Goal: Task Accomplishment & Management: Use online tool/utility

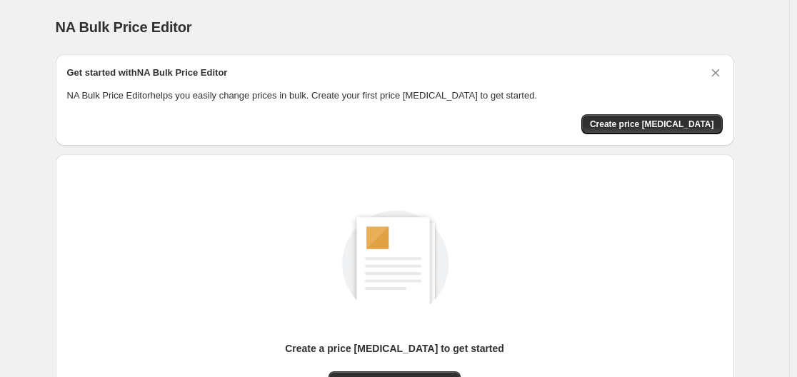
scroll to position [71, 0]
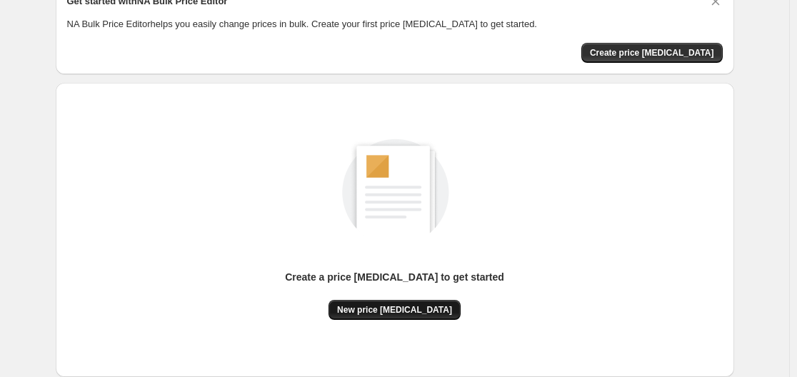
click at [420, 314] on span "New price [MEDICAL_DATA]" at bounding box center [394, 309] width 115 height 11
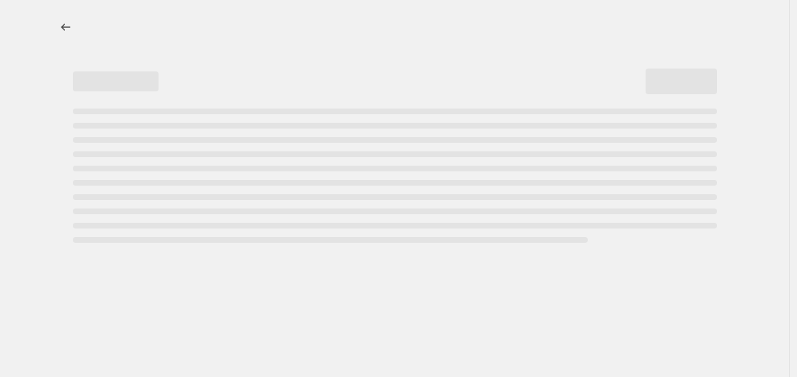
select select "percentage"
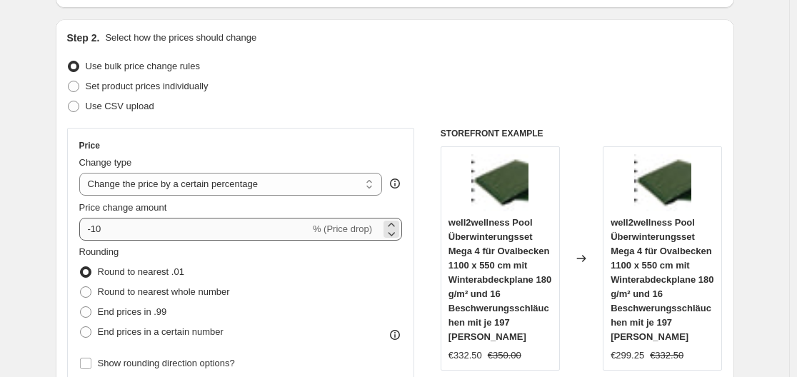
scroll to position [143, 0]
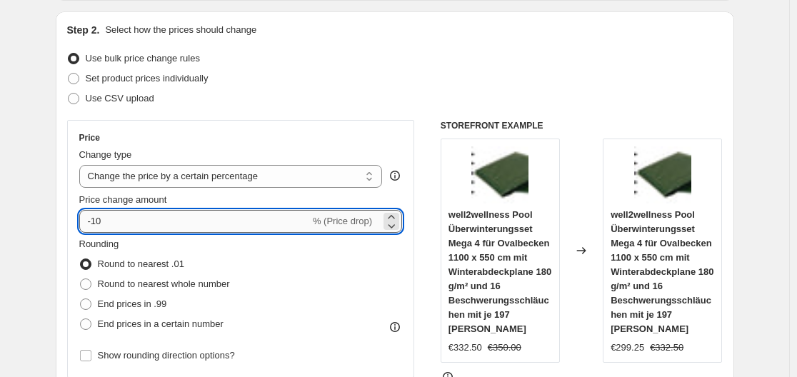
click at [219, 229] on input "-10" at bounding box center [194, 221] width 231 height 23
type input "-1"
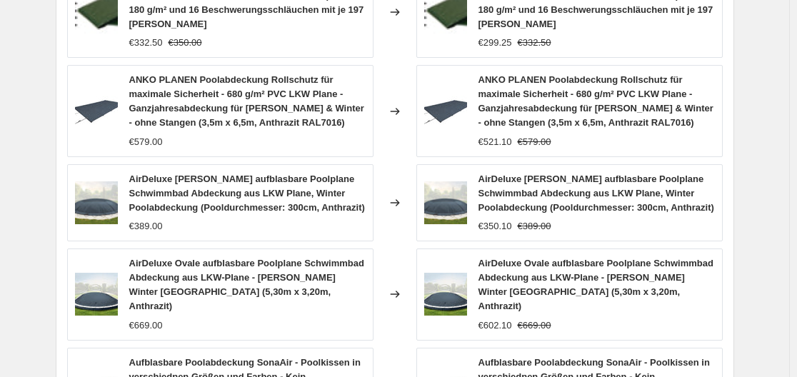
scroll to position [1189, 0]
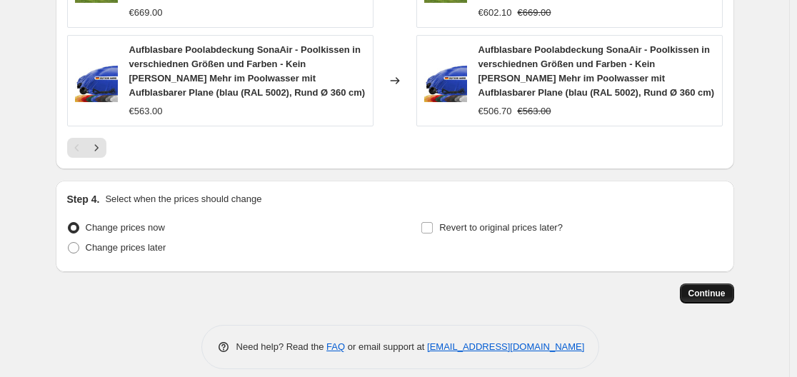
type input "-35"
click at [692, 286] on button "Continue" at bounding box center [707, 294] width 54 height 20
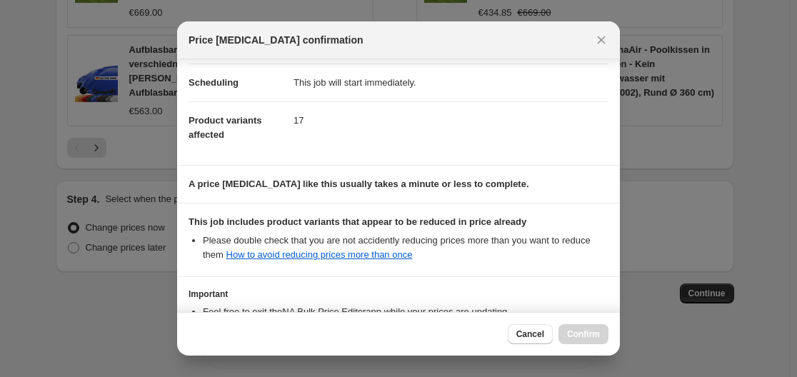
scroll to position [224, 0]
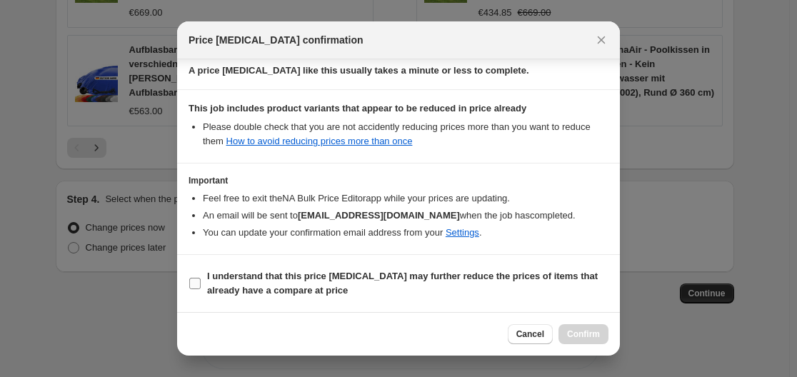
click at [189, 280] on input "I understand that this price [MEDICAL_DATA] may further reduce the prices of it…" at bounding box center [194, 283] width 11 height 11
checkbox input "true"
click at [588, 335] on span "Confirm" at bounding box center [583, 334] width 33 height 11
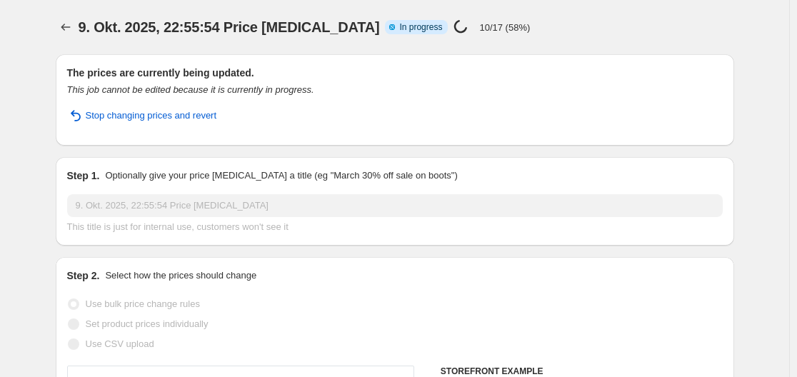
select select "percentage"
